Goal: Information Seeking & Learning: Check status

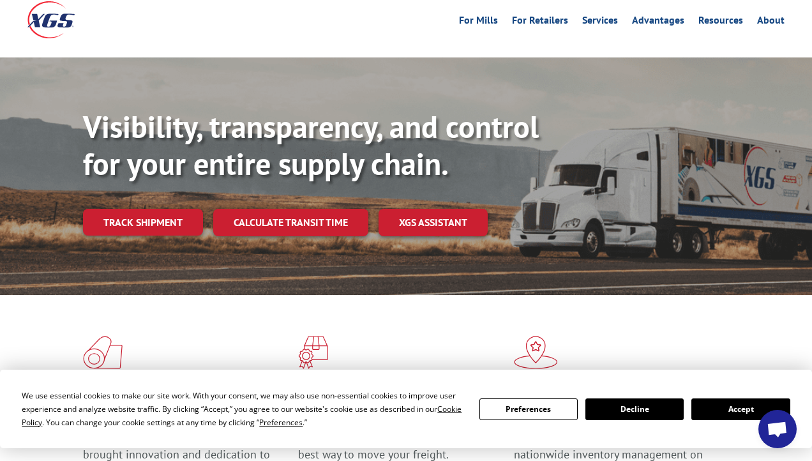
scroll to position [128, 0]
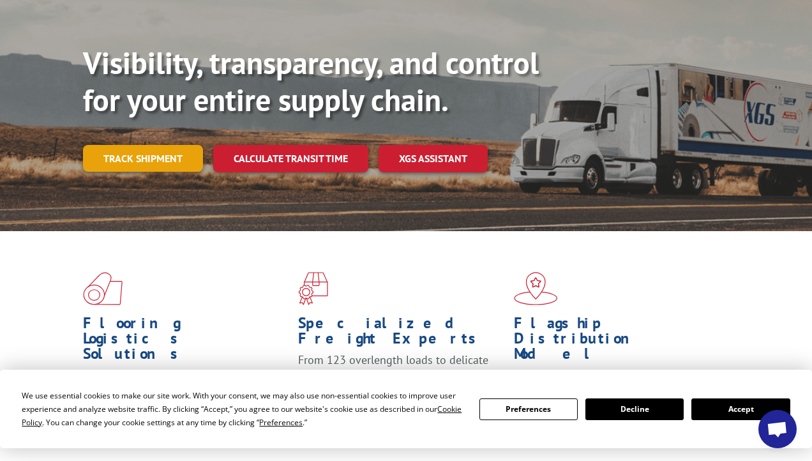
click at [147, 145] on link "Track shipment" at bounding box center [143, 158] width 120 height 27
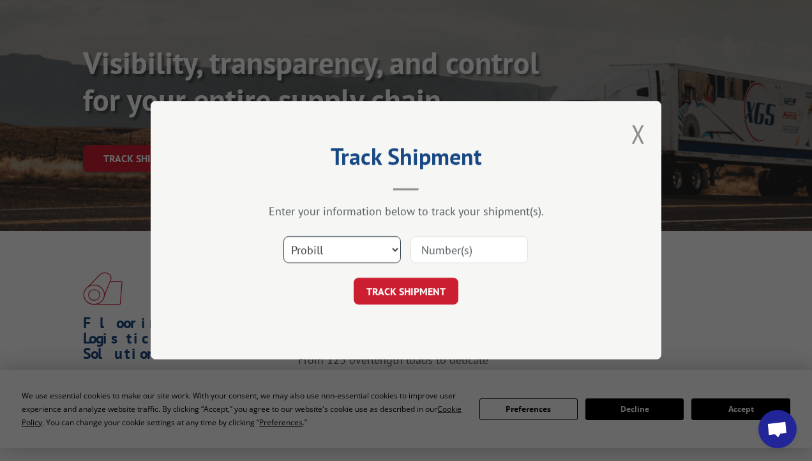
click at [347, 256] on select "Select category... Probill BOL PO" at bounding box center [341, 250] width 117 height 27
click at [456, 255] on input at bounding box center [468, 250] width 117 height 27
click button "TRACK SHIPMENT" at bounding box center [406, 291] width 105 height 27
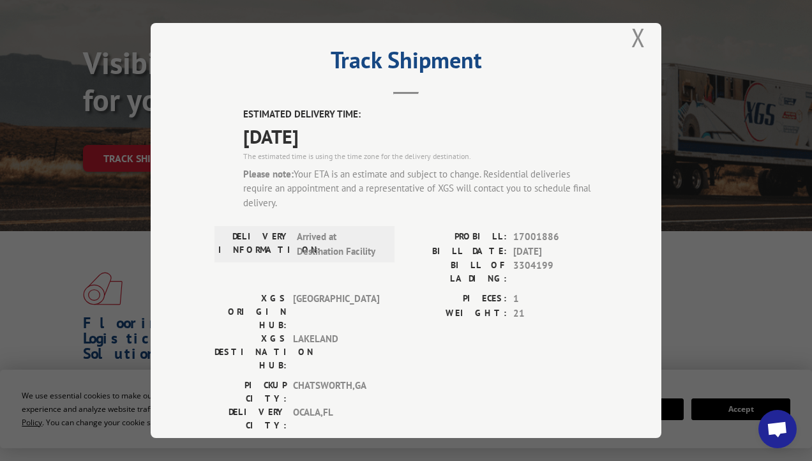
scroll to position [210, 0]
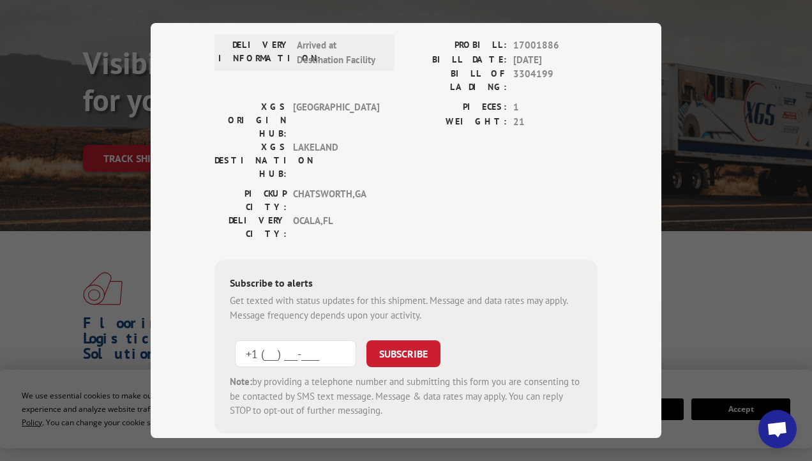
click at [274, 340] on input "+1 (___) ___-____" at bounding box center [295, 353] width 121 height 27
type input "[PHONE_NUMBER]"
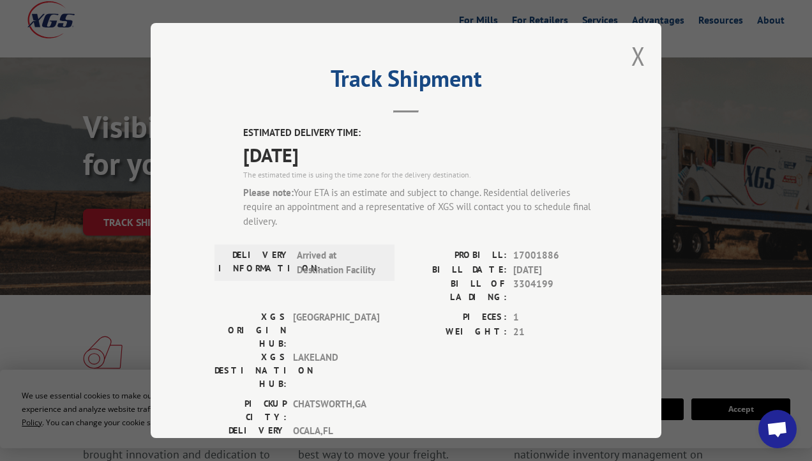
scroll to position [0, 0]
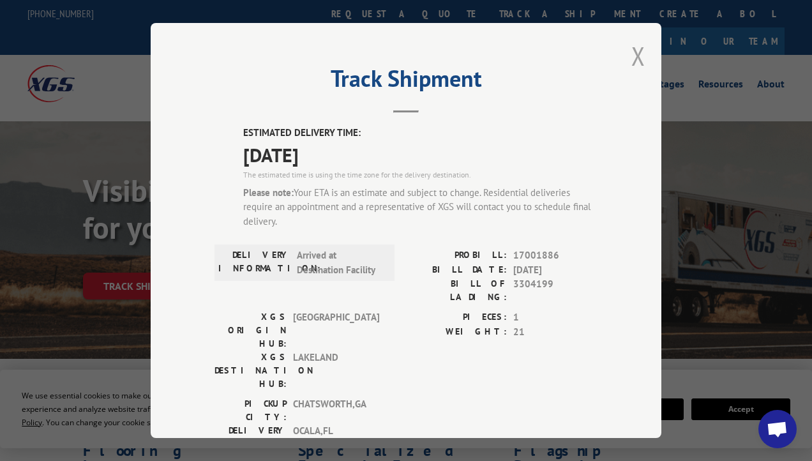
click at [632, 51] on button "Close modal" at bounding box center [638, 56] width 14 height 34
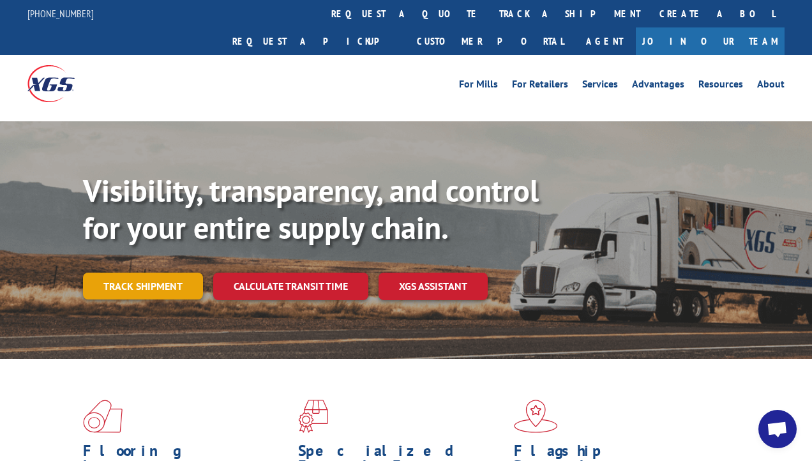
click at [99, 273] on link "Track shipment" at bounding box center [143, 286] width 120 height 27
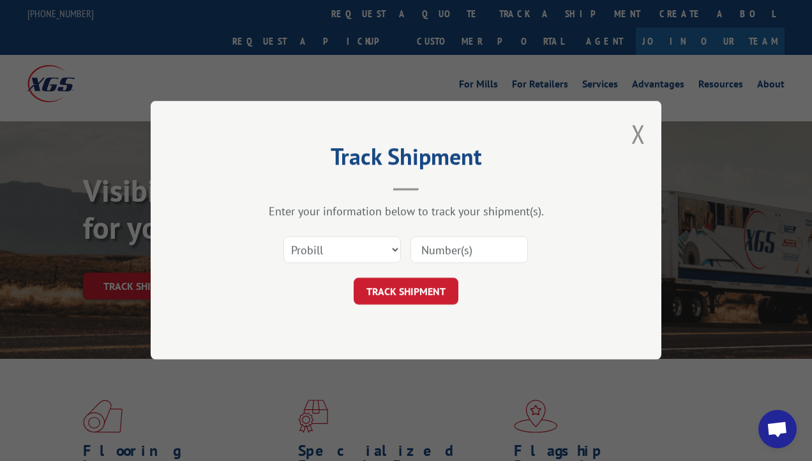
click at [469, 255] on input at bounding box center [468, 250] width 117 height 27
paste input "17001886"
type input "17001886"
click at [389, 296] on button "TRACK SHIPMENT" at bounding box center [406, 291] width 105 height 27
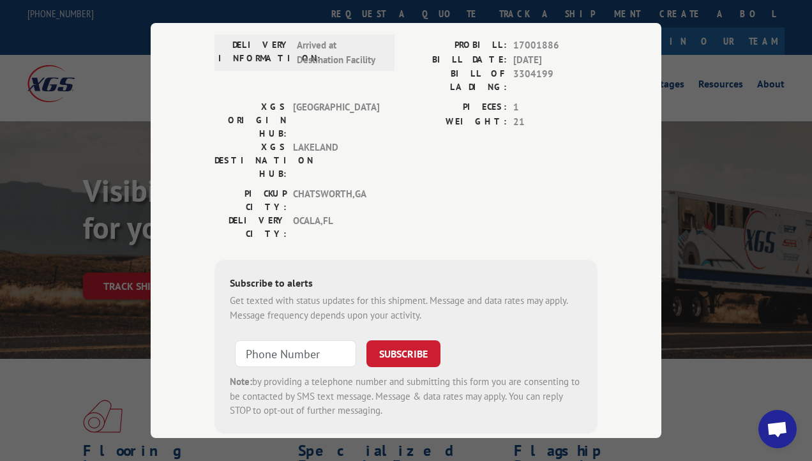
scroll to position [64, 0]
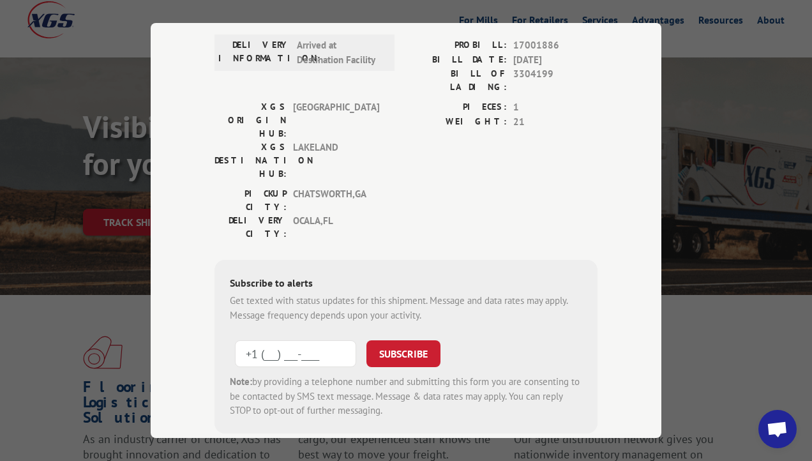
click at [283, 340] on input "+1 (___) ___-____" at bounding box center [295, 353] width 121 height 27
type input "[PHONE_NUMBER]"
